Goal: Task Accomplishment & Management: Use online tool/utility

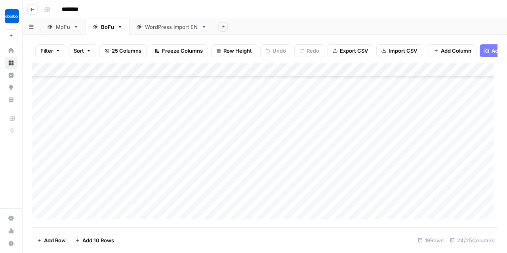
scroll to position [126, 0]
click at [447, 175] on div "Add Column" at bounding box center [265, 143] width 466 height 160
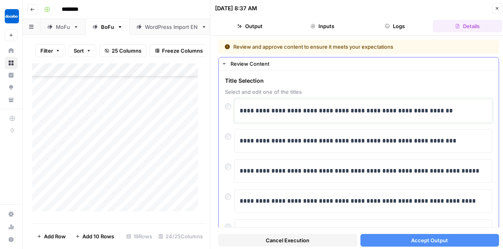
click at [325, 111] on p "**********" at bounding box center [362, 111] width 244 height 10
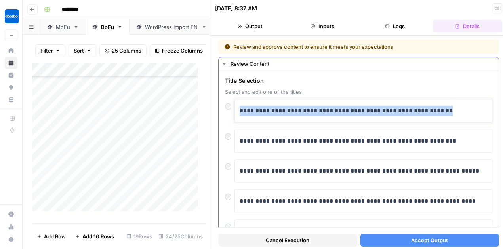
click at [325, 111] on p "**********" at bounding box center [362, 111] width 244 height 10
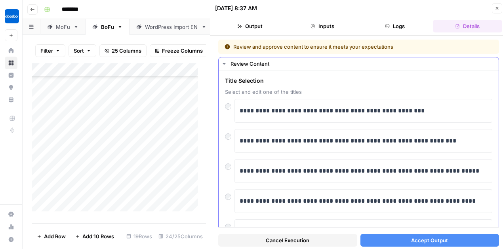
click at [405, 80] on span "Title Selection" at bounding box center [358, 81] width 267 height 8
click at [416, 241] on span "Accept Output" at bounding box center [429, 241] width 37 height 8
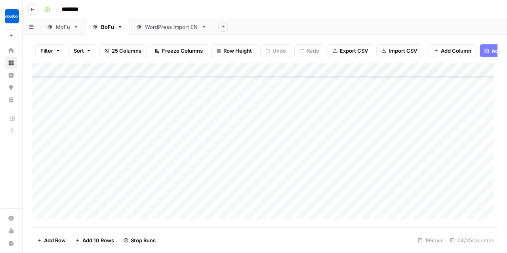
click at [63, 28] on div "MoFu" at bounding box center [63, 27] width 14 height 8
click at [359, 203] on div "Add Column" at bounding box center [265, 143] width 466 height 160
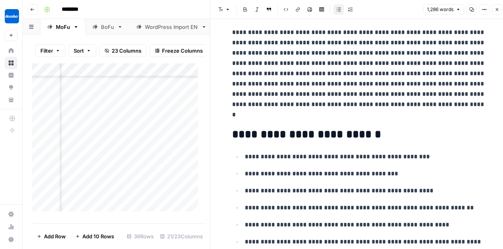
scroll to position [2196, 0]
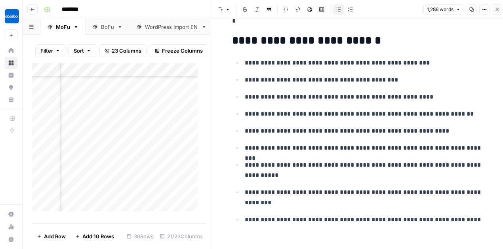
click at [498, 9] on icon "button" at bounding box center [497, 9] width 3 height 3
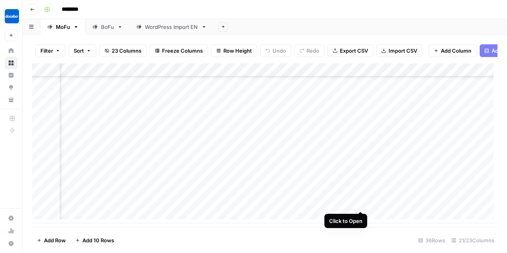
click at [359, 202] on div "Add Column" at bounding box center [265, 143] width 466 height 160
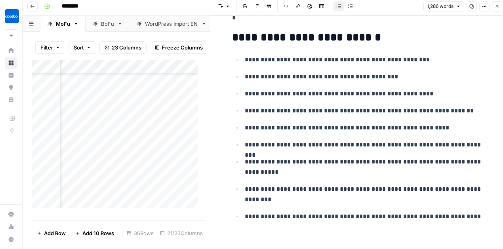
scroll to position [4, 0]
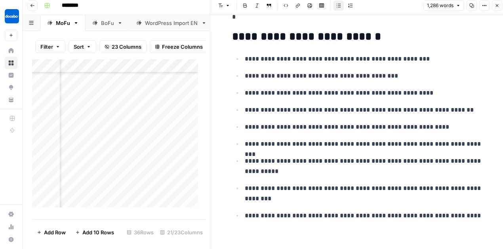
click at [498, 7] on icon "button" at bounding box center [497, 5] width 5 height 5
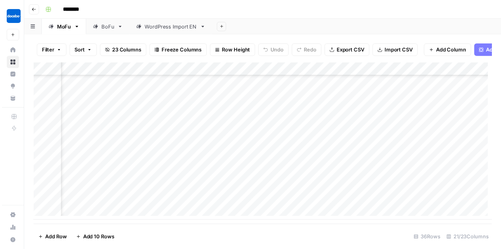
scroll to position [355, 740]
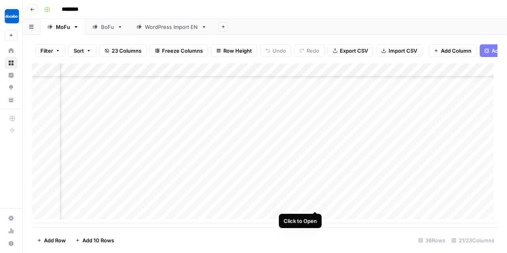
click at [314, 202] on div "Add Column" at bounding box center [265, 143] width 466 height 160
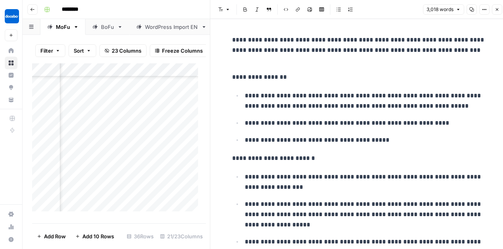
click at [501, 13] on button "Close" at bounding box center [497, 9] width 10 height 10
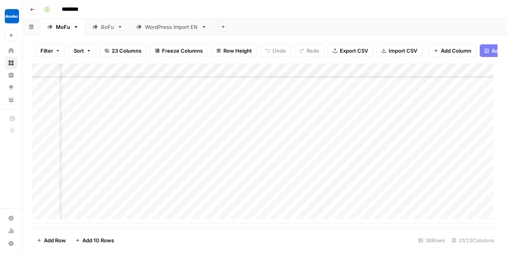
click at [170, 203] on div "Add Column" at bounding box center [265, 143] width 466 height 160
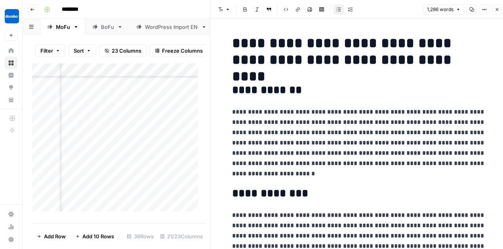
click at [103, 204] on div "Add Column" at bounding box center [117, 139] width 170 height 152
click at [341, 147] on p "**********" at bounding box center [359, 143] width 254 height 72
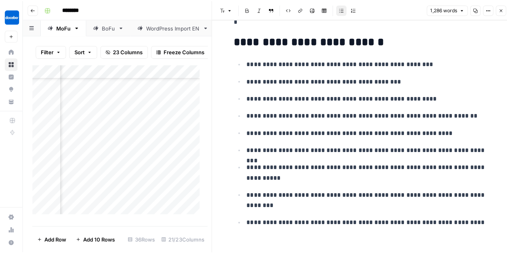
scroll to position [2196, 0]
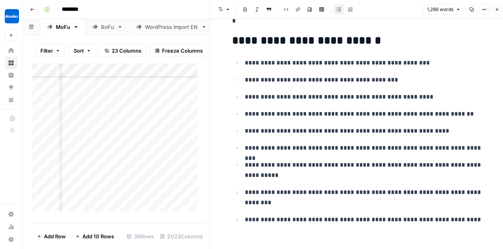
click at [500, 11] on button "Close" at bounding box center [497, 9] width 10 height 10
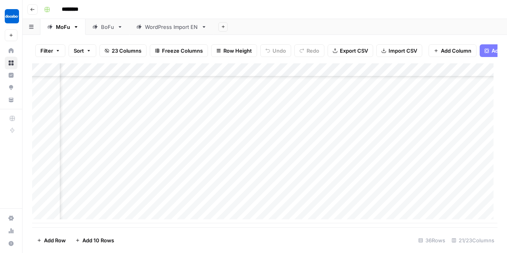
scroll to position [355, 871]
click at [245, 202] on div "Add Column" at bounding box center [265, 143] width 466 height 160
